Goal: Task Accomplishment & Management: Use online tool/utility

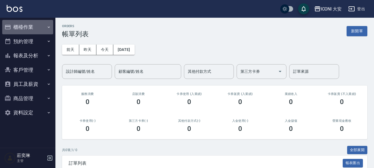
click at [29, 24] on button "櫃檯作業" at bounding box center [27, 27] width 51 height 14
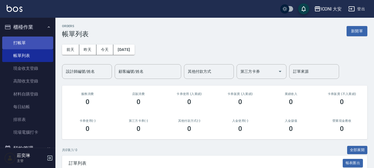
click at [21, 41] on link "打帳單" at bounding box center [27, 43] width 51 height 13
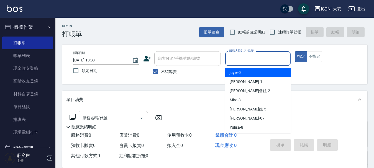
click at [254, 60] on input "服務人員姓名/編號" at bounding box center [258, 59] width 61 height 10
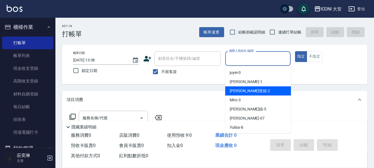
click at [248, 91] on span "[PERSON_NAME]曾姐 -2" at bounding box center [250, 91] width 40 height 6
type input "[PERSON_NAME]曾姐-2"
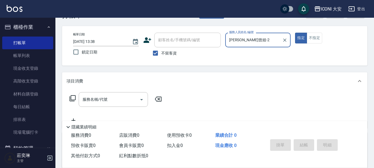
scroll to position [28, 0]
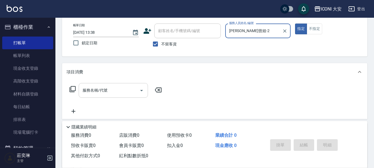
click at [110, 89] on input "服務名稱/代號" at bounding box center [109, 91] width 56 height 10
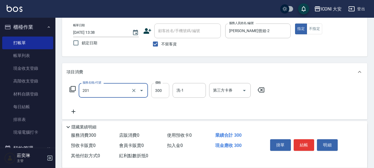
type input "張.曾洗髮　(201)"
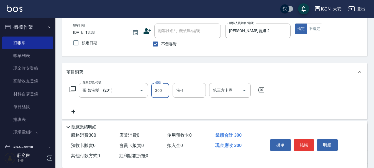
click at [165, 91] on input "300" at bounding box center [160, 90] width 18 height 15
type input "350"
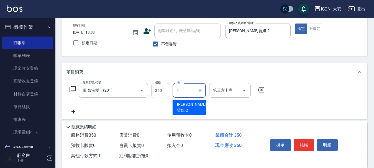
type input "[PERSON_NAME]曾姐-2"
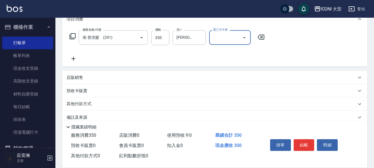
scroll to position [90, 0]
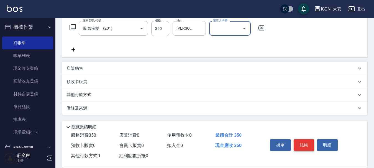
click at [303, 143] on button "結帳" at bounding box center [304, 145] width 21 height 12
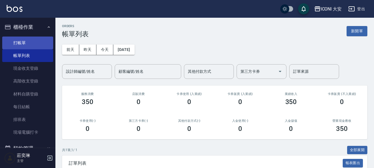
click at [24, 40] on link "打帳單" at bounding box center [27, 43] width 51 height 13
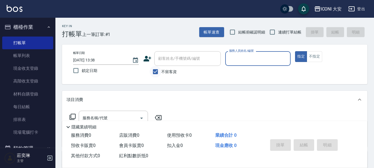
click at [154, 72] on input "不留客資" at bounding box center [156, 72] width 12 height 12
checkbox input "false"
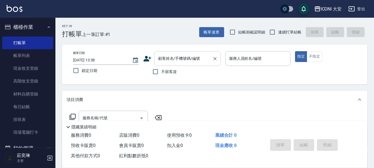
click at [175, 61] on div "顧客姓名/手機號碼/編號 顧客姓名/手機號碼/編號" at bounding box center [187, 58] width 67 height 15
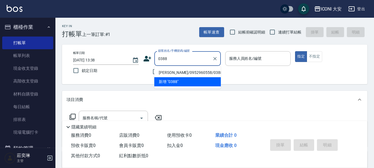
click at [179, 71] on li "[PERSON_NAME]/0952960558/0388" at bounding box center [187, 72] width 67 height 9
type input "[PERSON_NAME]/0952960558/0388"
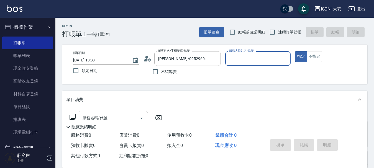
type input "[PERSON_NAME]曾姐-2"
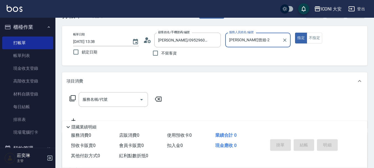
scroll to position [28, 0]
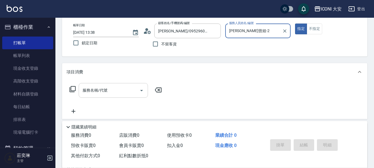
click at [116, 91] on input "服務名稱/代號" at bounding box center [109, 91] width 56 height 10
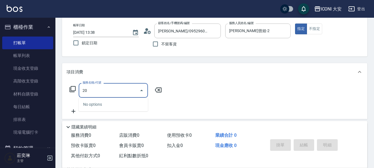
type input "201"
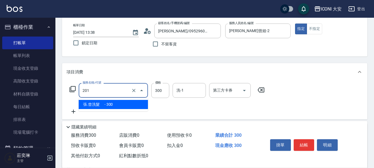
click at [116, 91] on input "201" at bounding box center [105, 91] width 49 height 10
click at [94, 90] on input "201" at bounding box center [105, 91] width 49 height 10
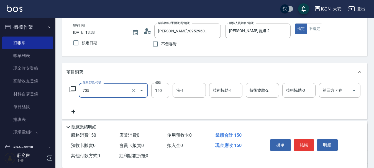
type input "吹風(705)"
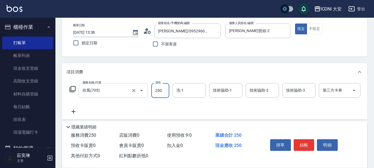
type input "250"
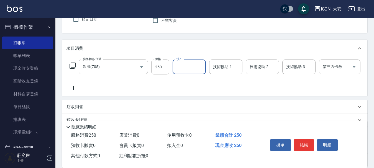
scroll to position [107, 0]
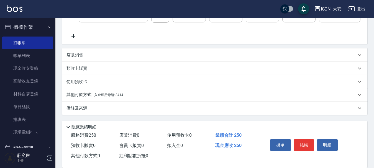
click at [109, 94] on span "入金可用餘額: 3414" at bounding box center [108, 95] width 29 height 4
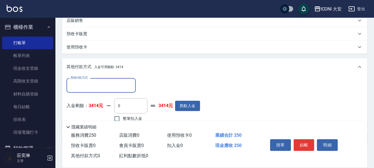
scroll to position [173, 0]
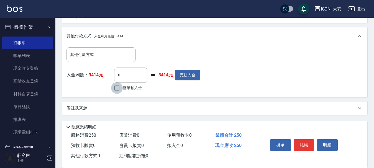
click at [117, 87] on input "整筆扣入金" at bounding box center [117, 88] width 12 height 12
checkbox input "true"
type input "250"
click at [309, 142] on button "結帳" at bounding box center [304, 145] width 21 height 12
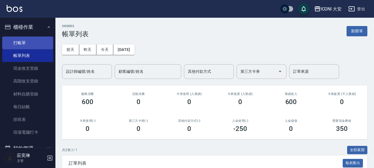
click at [21, 42] on link "打帳單" at bounding box center [27, 43] width 51 height 13
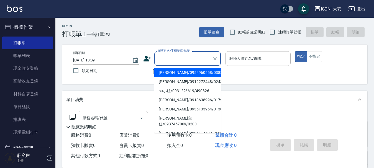
click at [181, 56] on input "顧客姓名/手機號碼/編號" at bounding box center [183, 59] width 53 height 10
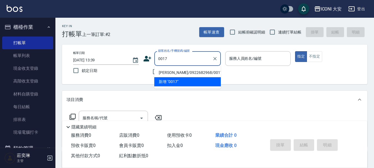
click at [182, 72] on li "[PERSON_NAME]/0922682968/0017" at bounding box center [187, 72] width 67 height 9
type input "[PERSON_NAME]/0922682968/0017"
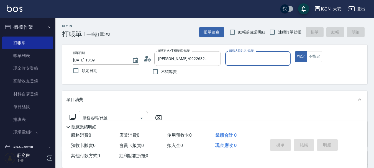
type input "[PERSON_NAME]曾姐-2"
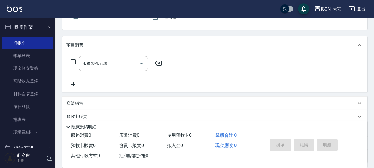
scroll to position [55, 0]
click at [117, 65] on input "服務名稱/代號" at bounding box center [109, 63] width 56 height 10
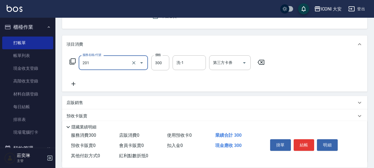
type input "張.曾洗髮　(201)"
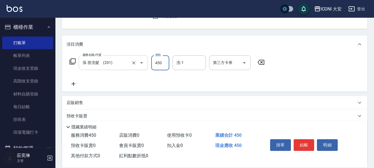
type input "450"
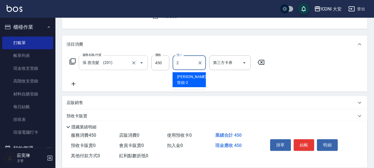
type input "[PERSON_NAME]曾姐-2"
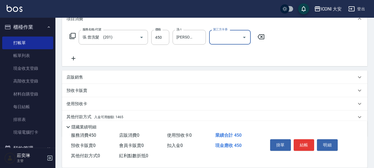
scroll to position [103, 0]
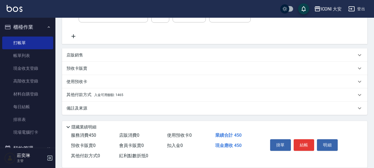
drag, startPoint x: 97, startPoint y: 94, endPoint x: 134, endPoint y: 94, distance: 36.9
click at [98, 95] on span "入金可用餘額: 1465" at bounding box center [108, 95] width 29 height 4
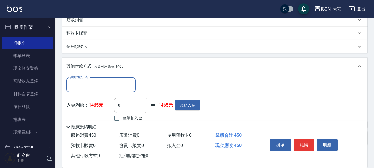
scroll to position [168, 0]
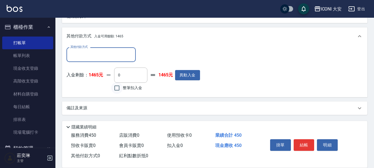
click at [118, 87] on input "整筆扣入金" at bounding box center [117, 88] width 12 height 12
checkbox input "true"
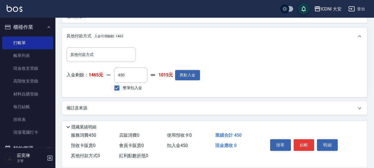
type input "450"
click at [306, 142] on button "結帳" at bounding box center [304, 145] width 21 height 12
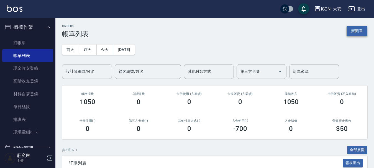
click at [358, 35] on button "新開單" at bounding box center [357, 31] width 21 height 10
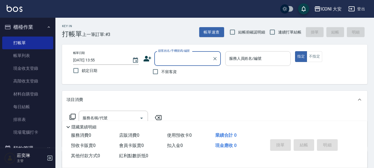
click at [242, 61] on input "服務人員姓名/編號" at bounding box center [258, 59] width 61 height 10
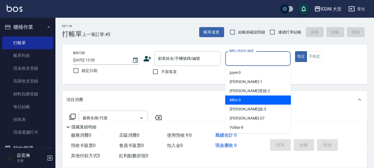
click at [237, 103] on div "Miro -3" at bounding box center [258, 100] width 66 height 9
type input "Miro-3"
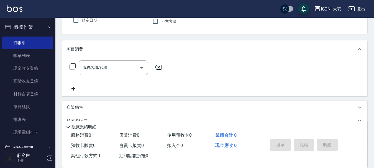
scroll to position [55, 0]
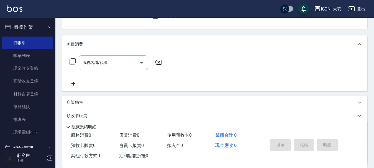
click at [75, 63] on icon at bounding box center [72, 61] width 7 height 7
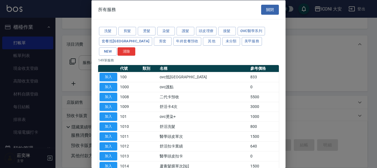
click at [117, 47] on button "NEW" at bounding box center [108, 51] width 18 height 9
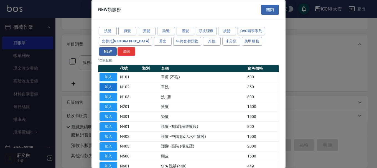
click at [114, 83] on button "加入" at bounding box center [108, 87] width 18 height 9
type input "單洗(N102)"
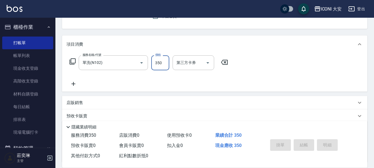
click at [158, 67] on input "350" at bounding box center [160, 62] width 18 height 15
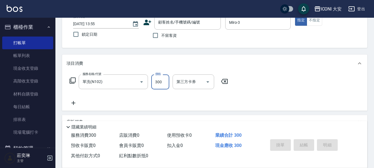
scroll to position [0, 0]
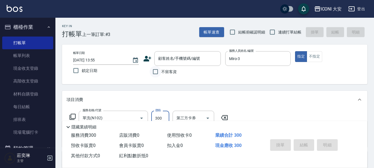
type input "300"
click at [155, 75] on input "不留客資" at bounding box center [156, 72] width 12 height 12
checkbox input "true"
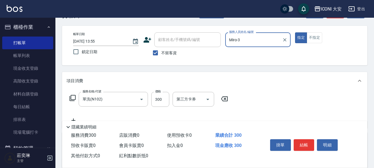
scroll to position [55, 0]
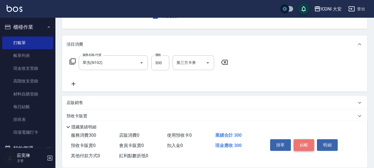
click at [308, 141] on button "結帳" at bounding box center [304, 145] width 21 height 12
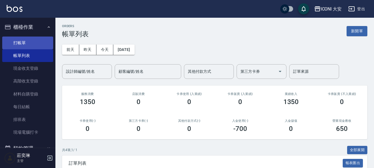
click at [17, 40] on link "打帳單" at bounding box center [27, 43] width 51 height 13
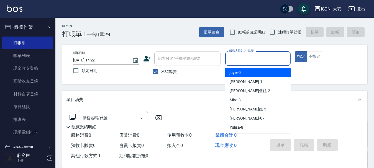
click at [246, 59] on input "服務人員姓名/編號" at bounding box center [258, 59] width 61 height 10
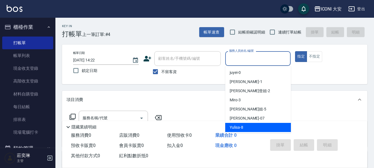
click at [243, 127] on div "Yulisa -8" at bounding box center [258, 127] width 66 height 9
type input "Yulisa-8"
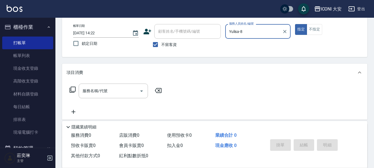
scroll to position [28, 0]
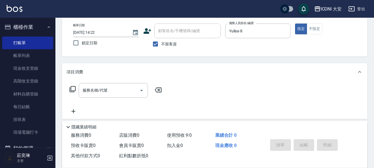
click at [73, 88] on icon at bounding box center [72, 89] width 7 height 7
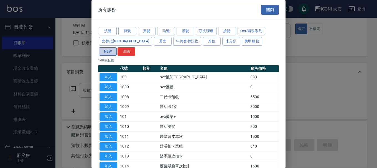
click at [117, 47] on button "NEW" at bounding box center [108, 51] width 18 height 9
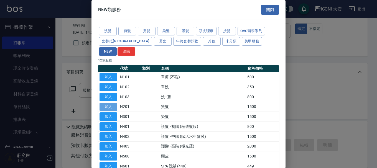
click at [112, 103] on button "加入" at bounding box center [108, 107] width 18 height 9
type input "燙髮(N201)"
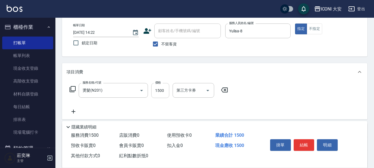
click at [164, 90] on input "1500" at bounding box center [160, 90] width 18 height 15
type input "1599"
click at [306, 140] on button "結帳" at bounding box center [304, 145] width 21 height 12
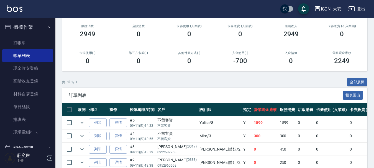
scroll to position [25, 0]
